Goal: Navigation & Orientation: Understand site structure

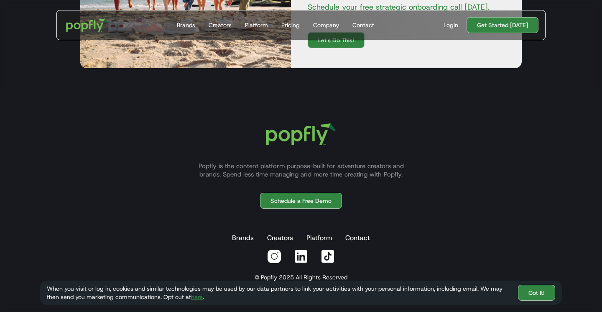
scroll to position [2550, 0]
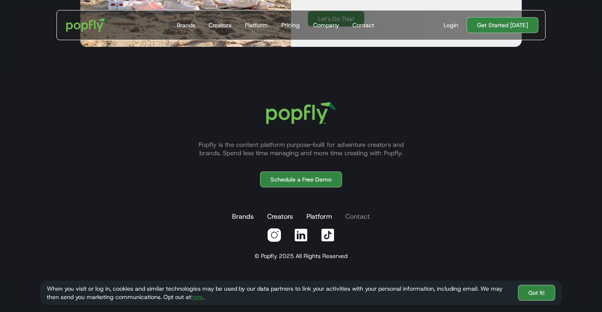
click at [355, 217] on link "Contact" at bounding box center [357, 216] width 28 height 17
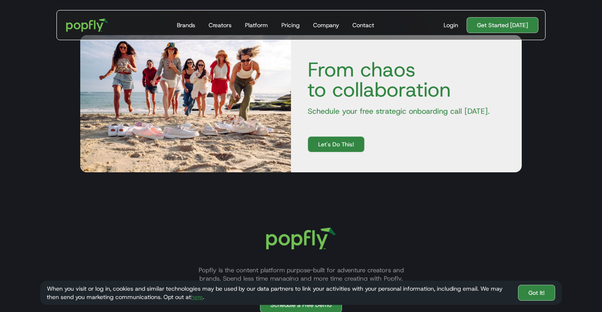
scroll to position [2550, 0]
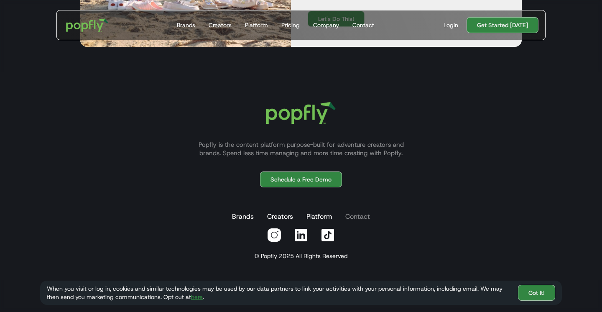
click at [356, 219] on link "Contact" at bounding box center [357, 216] width 28 height 17
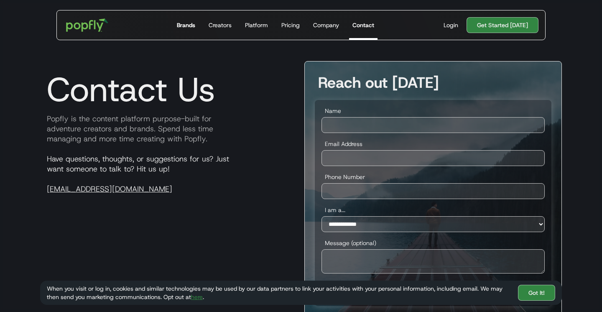
click at [192, 22] on div "Brands" at bounding box center [186, 25] width 18 height 8
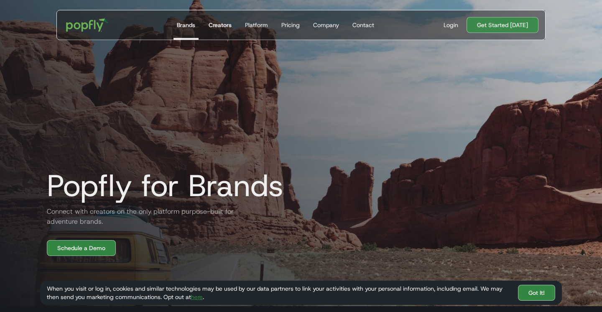
click at [229, 23] on div "Creators" at bounding box center [220, 25] width 23 height 8
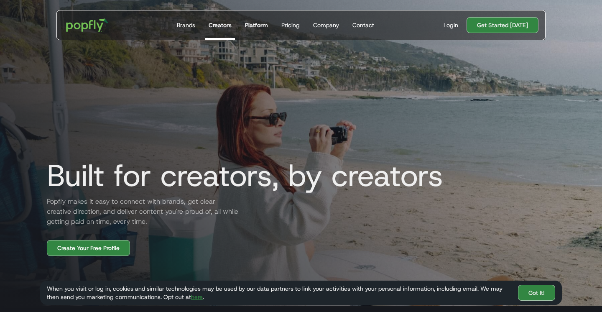
click at [256, 25] on div "Platform" at bounding box center [256, 25] width 23 height 8
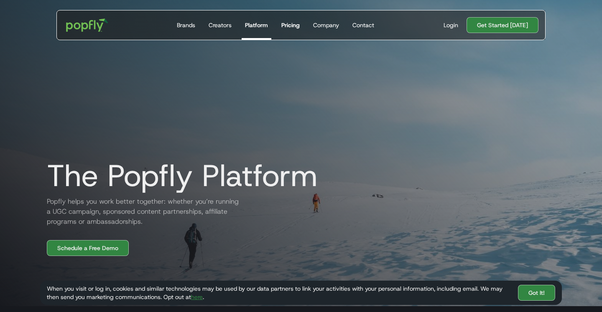
click at [290, 25] on div "Pricing" at bounding box center [290, 25] width 18 height 8
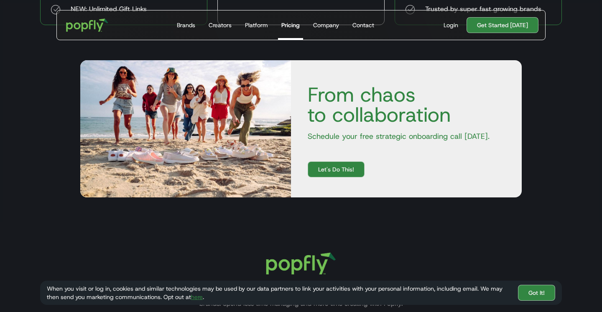
scroll to position [362, 0]
